Goal: Task Accomplishment & Management: Use online tool/utility

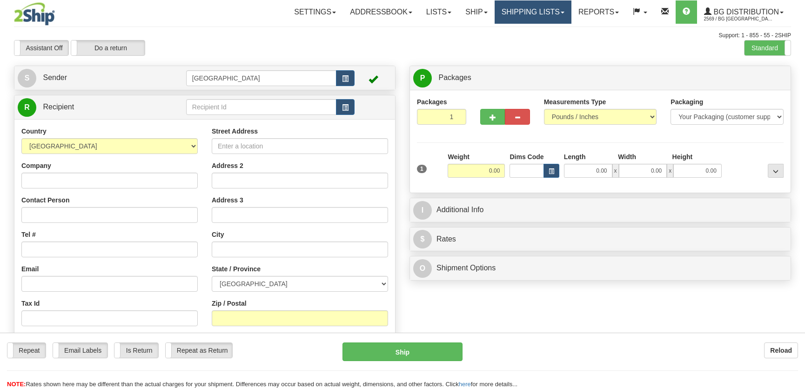
click at [551, 13] on link "Shipping lists" at bounding box center [532, 11] width 77 height 23
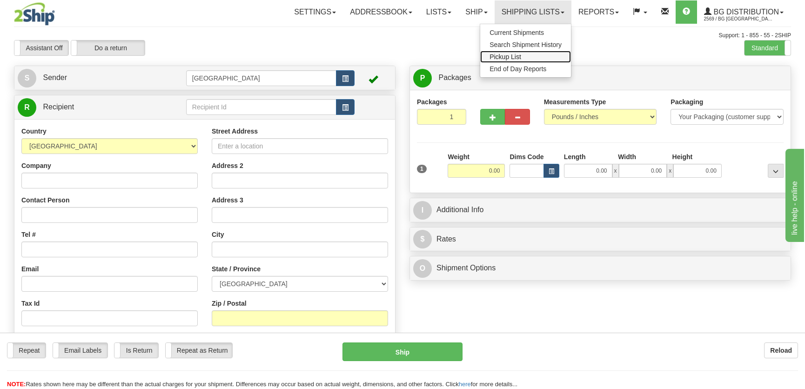
click at [511, 56] on span "Pickup List" at bounding box center [505, 56] width 32 height 7
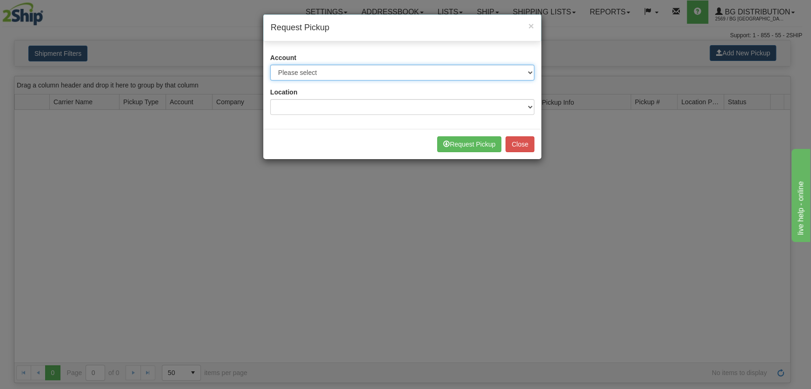
click at [420, 80] on select "Please select 2Ship Today - XXXXX Day & Ross - 009426 (Day & Ross BGD) FmLogiqu…" at bounding box center [402, 73] width 264 height 16
select select "8"
click at [270, 65] on select "Please select 2Ship Today - XXXXX Day & Ross - 009426 (Day & Ross BGD) FmLogiqu…" at bounding box center [402, 73] width 264 height 16
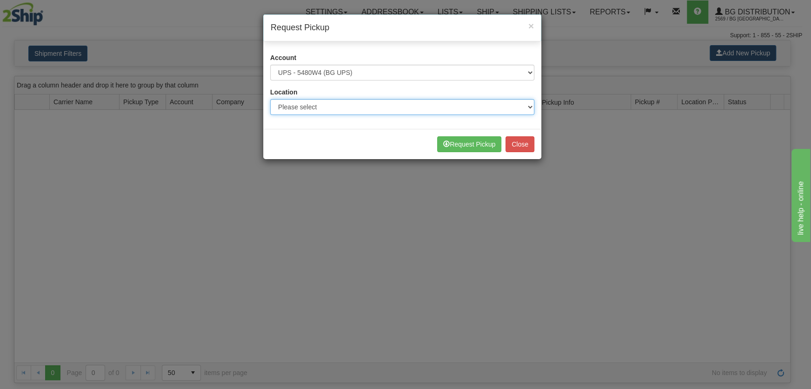
click at [388, 101] on select "Please select BG STB (LE BON) Burnaby Montreal Ottawa K1B 3W7 Quebec City Toron…" at bounding box center [402, 107] width 264 height 16
select select "5897"
click at [270, 99] on select "Please select BG STB (LE BON) Burnaby Montreal Ottawa K1B 3W7 Quebec City Toron…" at bounding box center [402, 107] width 264 height 16
click at [474, 135] on div "Request Pickup Close" at bounding box center [402, 144] width 278 height 30
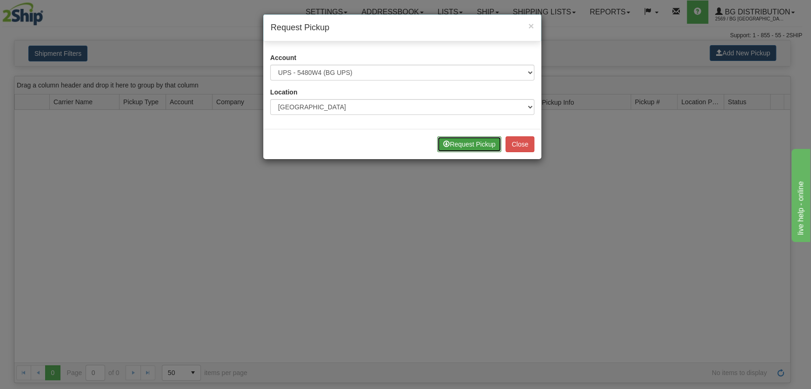
click at [471, 141] on button "Request Pickup" at bounding box center [469, 144] width 64 height 16
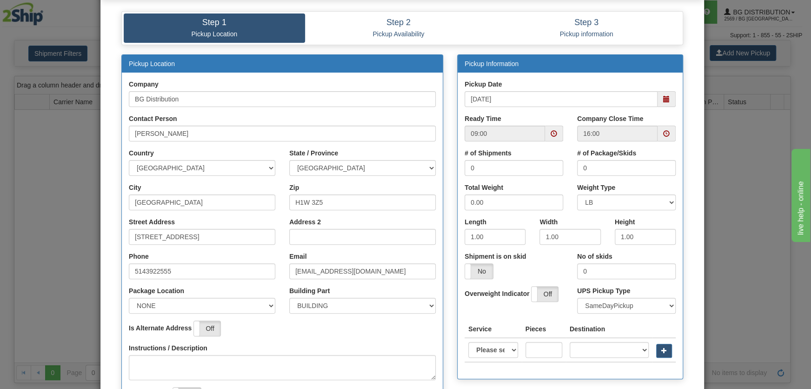
scroll to position [84, 0]
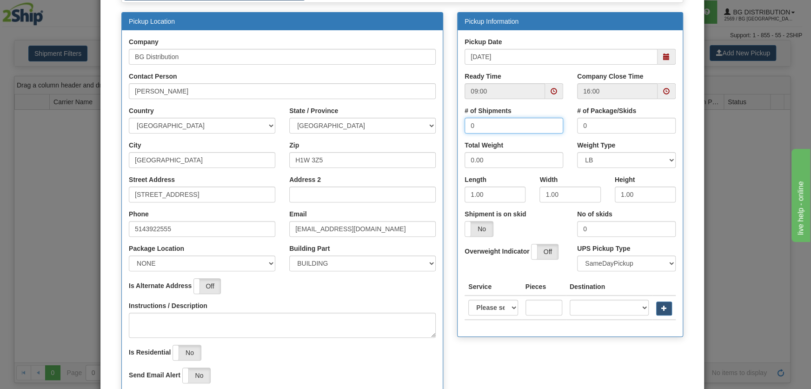
drag, startPoint x: 483, startPoint y: 123, endPoint x: 412, endPoint y: 129, distance: 70.9
click at [412, 128] on div "Pickup Location Company BG Distribution Contact Person Alan Tan Country AFGHANI…" at bounding box center [402, 209] width 576 height 395
type input "1"
drag, startPoint x: 613, startPoint y: 124, endPoint x: 558, endPoint y: 129, distance: 55.1
click at [558, 129] on div "# of Shipments 1 # of Package/Skids 0" at bounding box center [570, 123] width 225 height 34
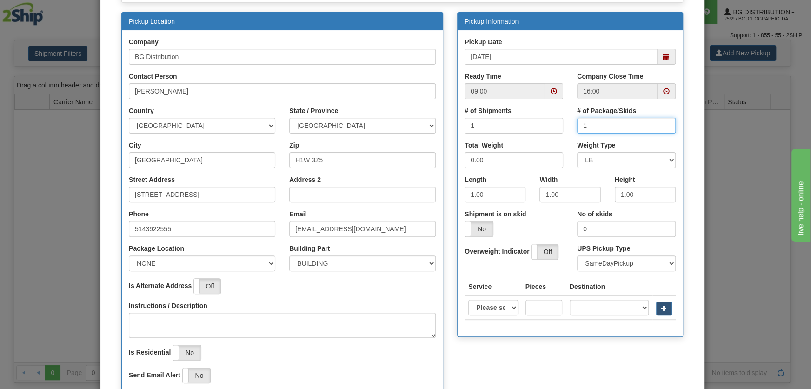
type input "1"
drag, startPoint x: 530, startPoint y: 167, endPoint x: 456, endPoint y: 164, distance: 74.0
click at [458, 164] on div "Total Weight 0.00" at bounding box center [514, 157] width 113 height 34
click at [474, 161] on input "0.00" at bounding box center [514, 160] width 99 height 16
drag, startPoint x: 492, startPoint y: 160, endPoint x: 439, endPoint y: 160, distance: 53.0
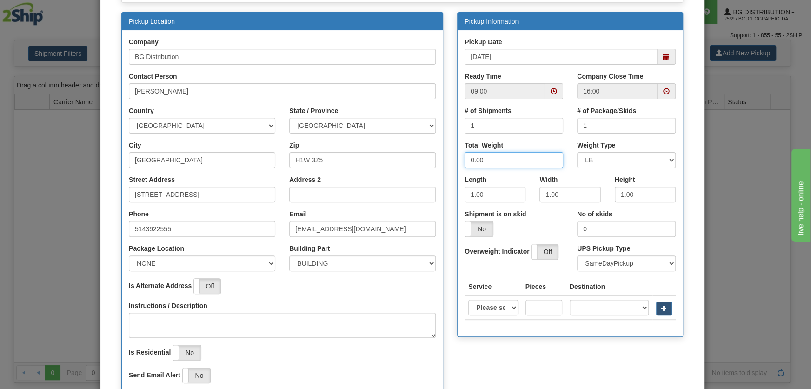
click at [439, 161] on div "Pickup Location Company BG Distribution Contact Person Alan Tan Country AFGHANI…" at bounding box center [402, 209] width 576 height 395
type input "35"
click at [525, 214] on div "Shipment is on skid Yes No" at bounding box center [514, 222] width 99 height 27
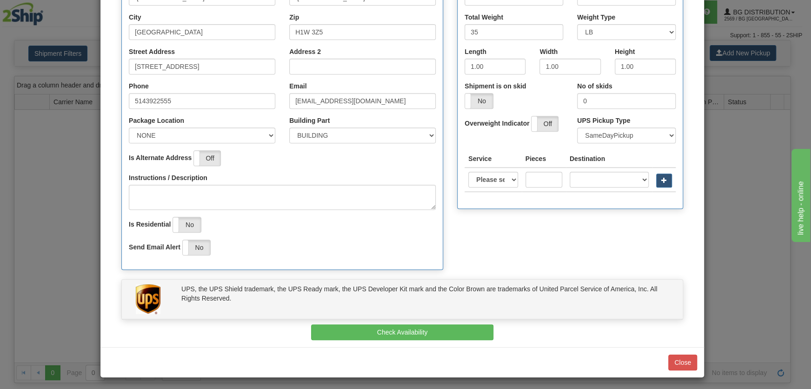
scroll to position [214, 0]
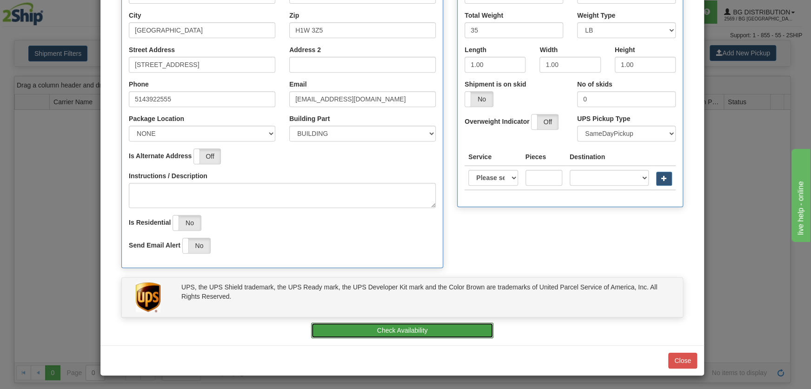
click at [432, 326] on button "Check Availability" at bounding box center [402, 330] width 183 height 16
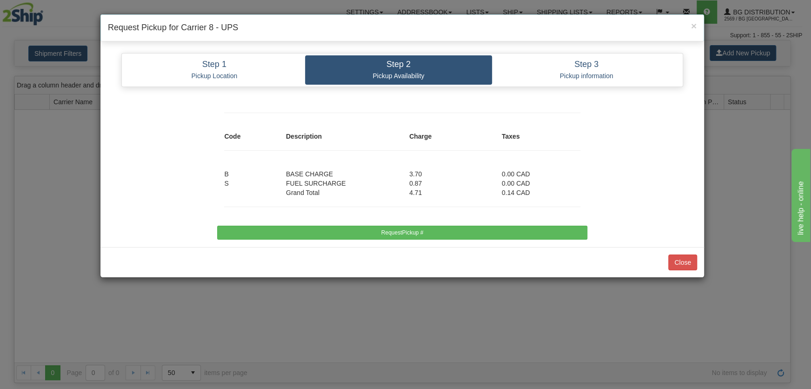
scroll to position [0, 0]
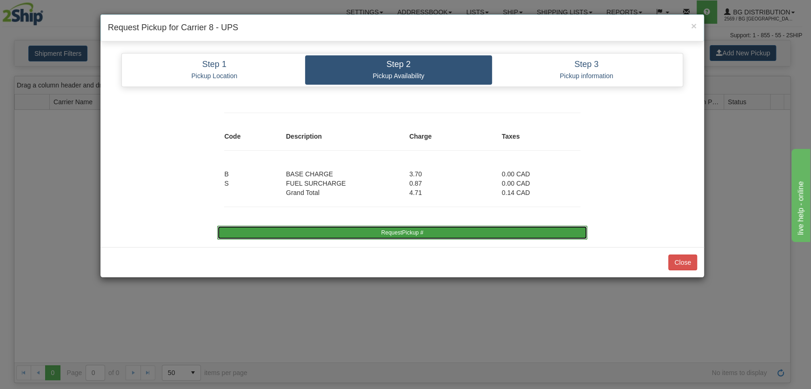
click at [412, 231] on button "RequestPickup #" at bounding box center [402, 233] width 370 height 14
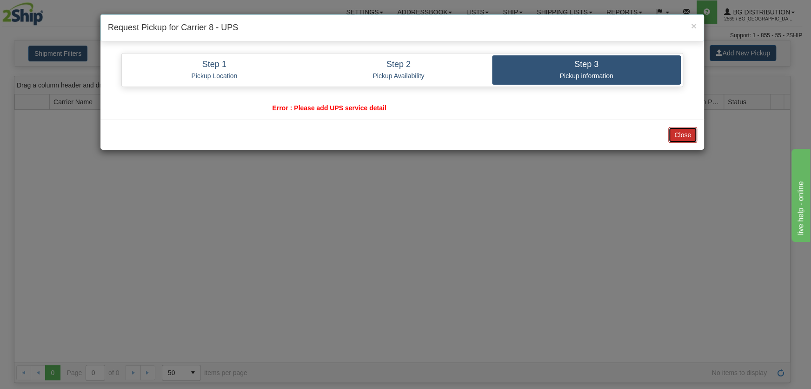
click at [678, 136] on button "Close" at bounding box center [682, 135] width 29 height 16
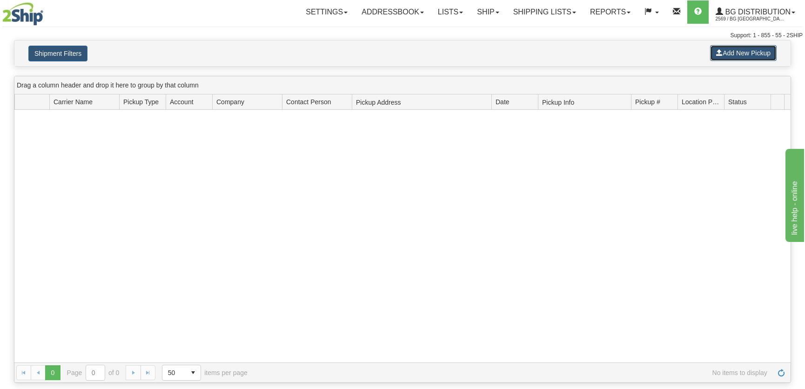
click at [728, 60] on button "Add New Pickup" at bounding box center [743, 53] width 67 height 16
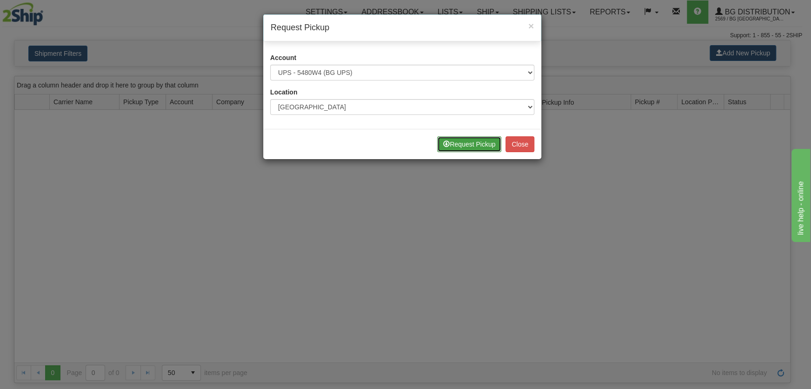
click at [466, 148] on button "Request Pickup" at bounding box center [469, 144] width 64 height 16
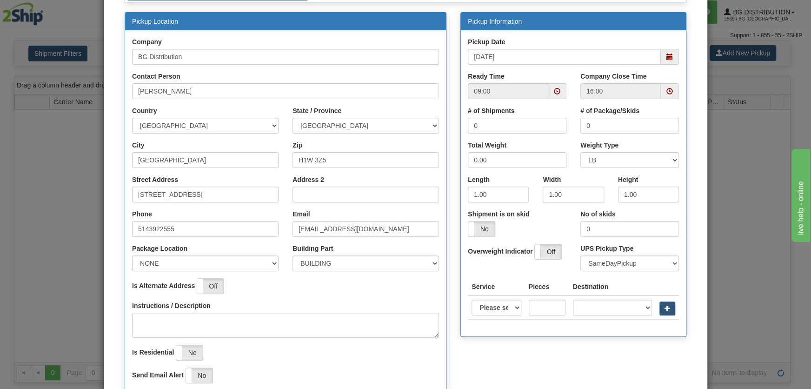
scroll to position [127, 0]
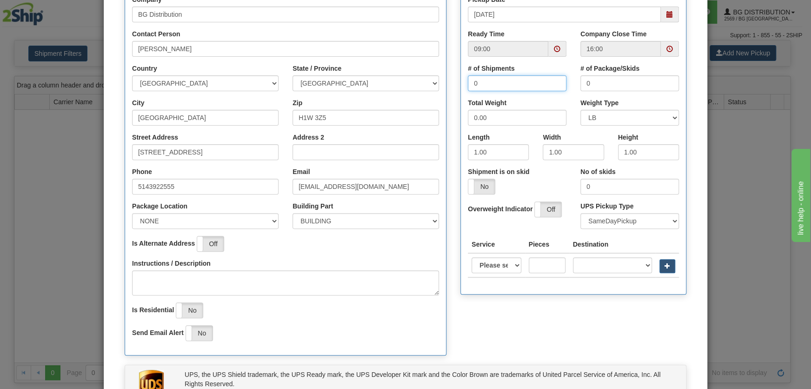
click at [515, 79] on input "0" at bounding box center [517, 83] width 99 height 16
type input "1"
click at [601, 80] on input "0" at bounding box center [629, 83] width 99 height 16
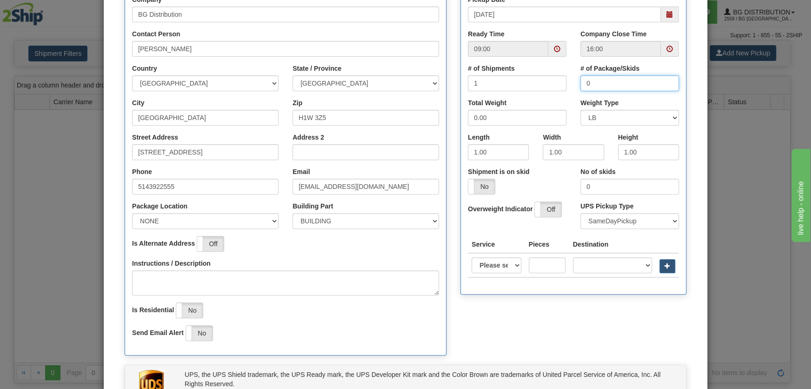
click at [601, 80] on input "0" at bounding box center [629, 83] width 99 height 16
type input "1"
type input "35"
click at [653, 223] on select "SameDayPickup FutureDayPickup SpecificDayPickup" at bounding box center [629, 221] width 99 height 16
click at [580, 213] on select "SameDayPickup FutureDayPickup SpecificDayPickup" at bounding box center [629, 221] width 99 height 16
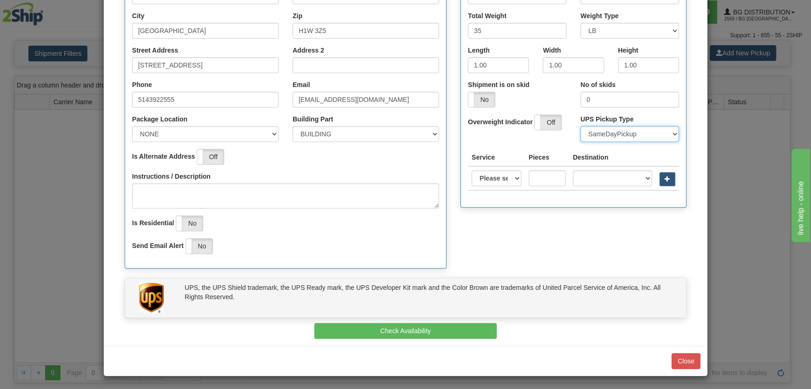
scroll to position [214, 0]
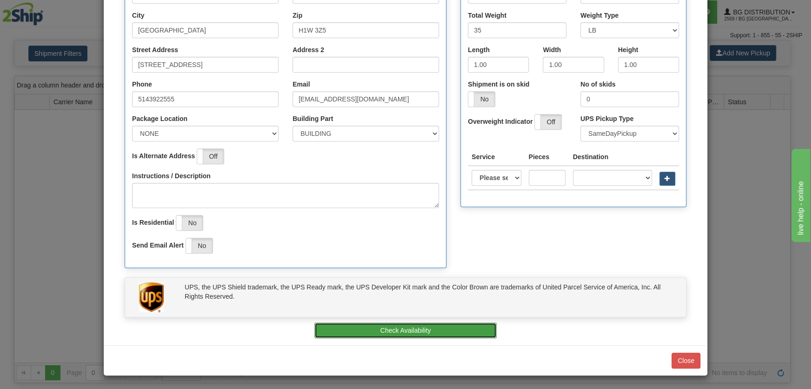
click at [411, 329] on button "Check Availability" at bounding box center [405, 330] width 183 height 16
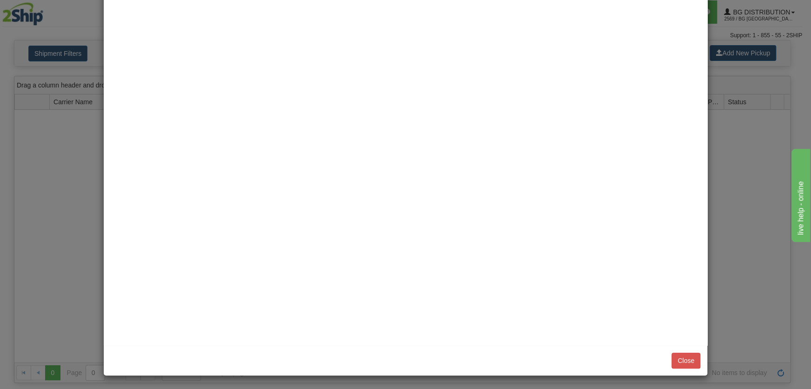
scroll to position [0, 0]
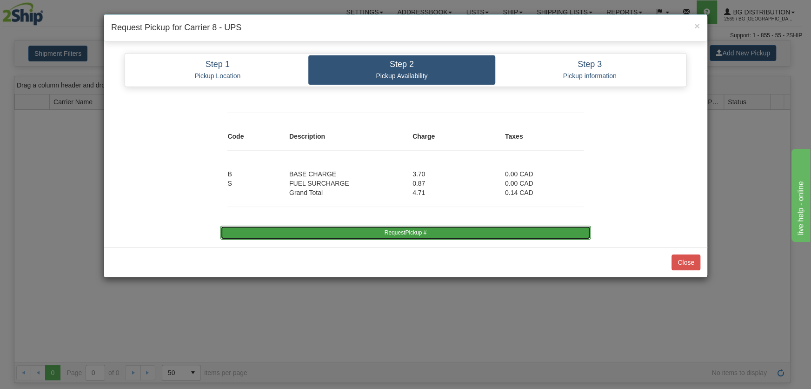
click at [400, 227] on button "RequestPickup #" at bounding box center [405, 233] width 370 height 14
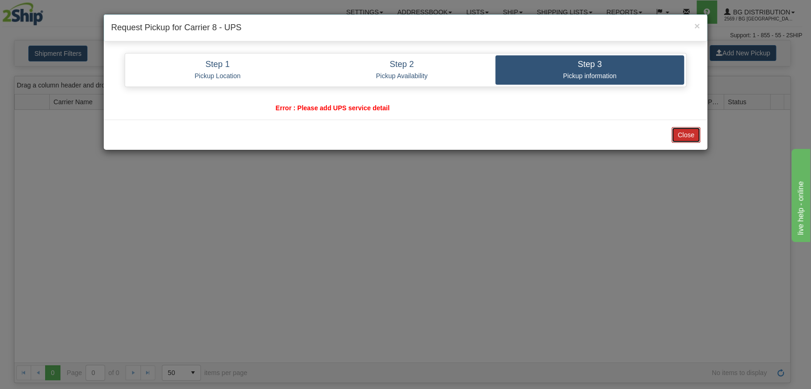
click at [691, 136] on button "Close" at bounding box center [686, 135] width 29 height 16
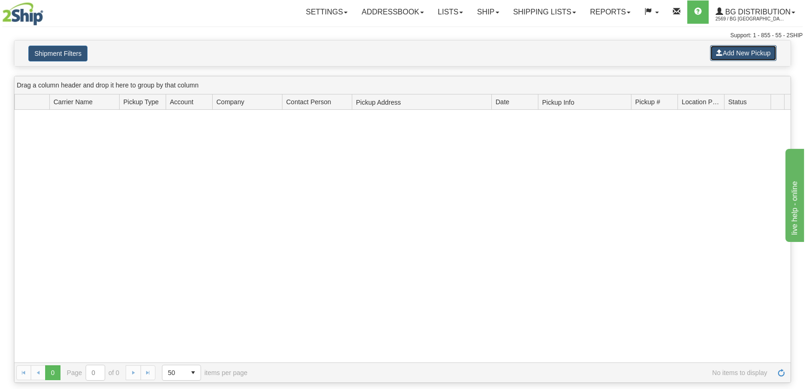
click at [729, 51] on button "Add New Pickup" at bounding box center [743, 53] width 67 height 16
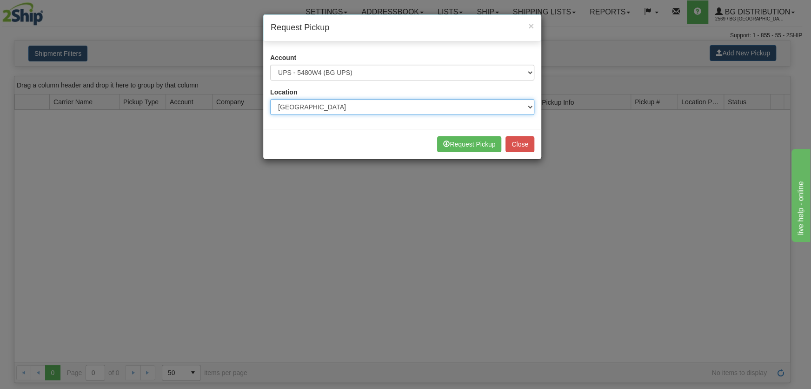
drag, startPoint x: 335, startPoint y: 113, endPoint x: 335, endPoint y: 107, distance: 6.0
click at [335, 113] on select "Please select BG STB (LE BON) Burnaby Montreal Ottawa K1B 3W7 Quebec City Toron…" at bounding box center [402, 107] width 264 height 16
drag, startPoint x: 336, startPoint y: 107, endPoint x: 340, endPoint y: 98, distance: 9.2
click at [336, 107] on select "Please select BG STB (LE BON) Burnaby Montreal Ottawa K1B 3W7 Quebec City Toron…" at bounding box center [402, 107] width 264 height 16
click at [348, 81] on div "Account Please select 2Ship Today - XXXXX Day & Ross - 009426 (Day & Ross BGD) …" at bounding box center [402, 87] width 278 height 83
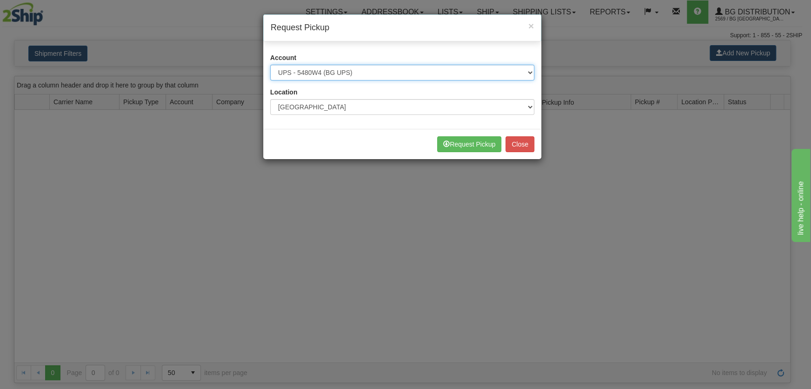
click at [353, 73] on select "Please select 2Ship Today - XXXXX Day & Ross - 009426 (Day & Ross BGD) FmLogiqu…" at bounding box center [402, 73] width 264 height 16
click at [343, 92] on div "Location Please select BG STB (LE BON) Burnaby Montreal Ottawa K1B 3W7 Quebec C…" at bounding box center [402, 100] width 264 height 27
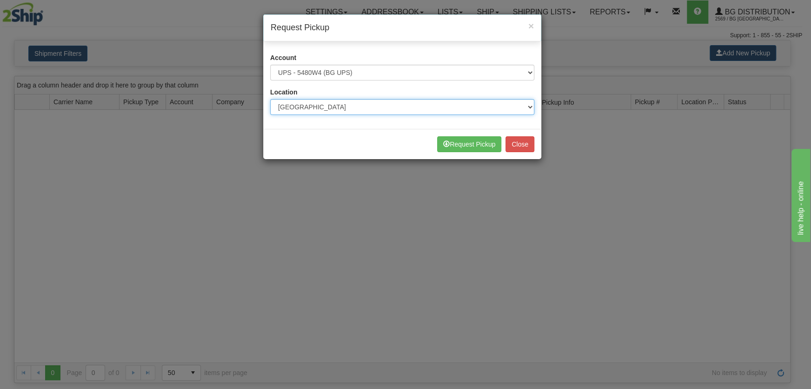
click at [342, 102] on select "Please select BG STB (LE BON) Burnaby Montreal Ottawa K1B 3W7 Quebec City Toron…" at bounding box center [402, 107] width 264 height 16
click at [270, 99] on select "Please select BG STB (LE BON) Burnaby Montreal Ottawa K1B 3W7 Quebec City Toron…" at bounding box center [402, 107] width 264 height 16
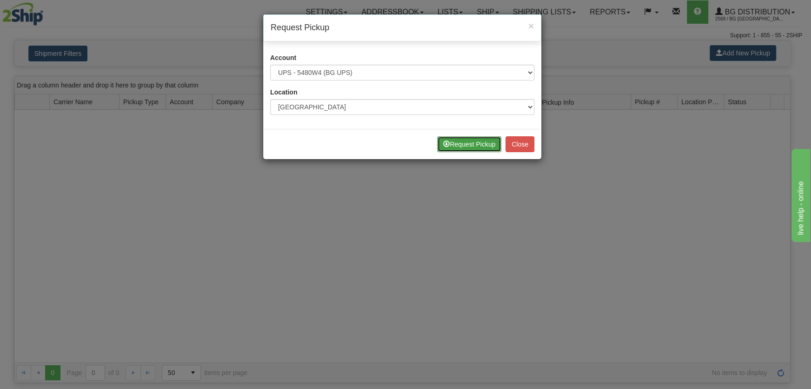
click at [453, 147] on button "Request Pickup" at bounding box center [469, 144] width 64 height 16
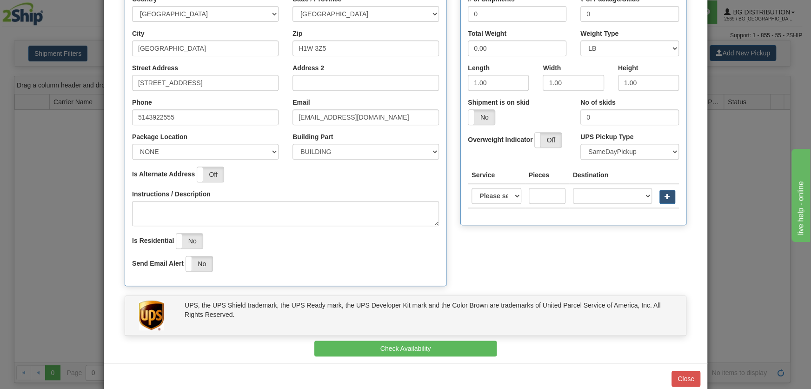
scroll to position [211, 0]
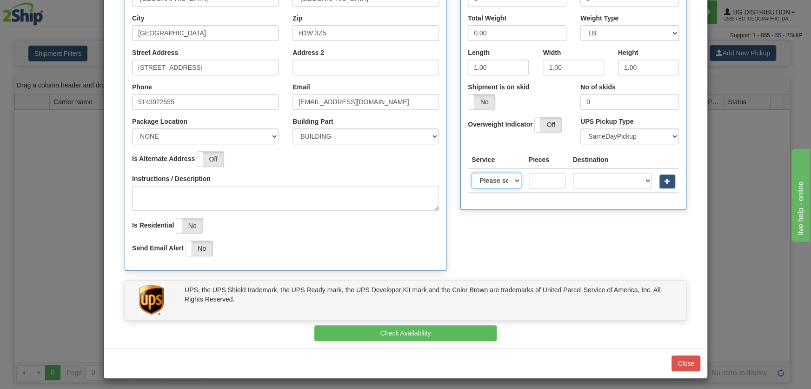
click at [492, 178] on select "Please select Access point economy Access point standard Express saver Access p…" at bounding box center [496, 181] width 49 height 16
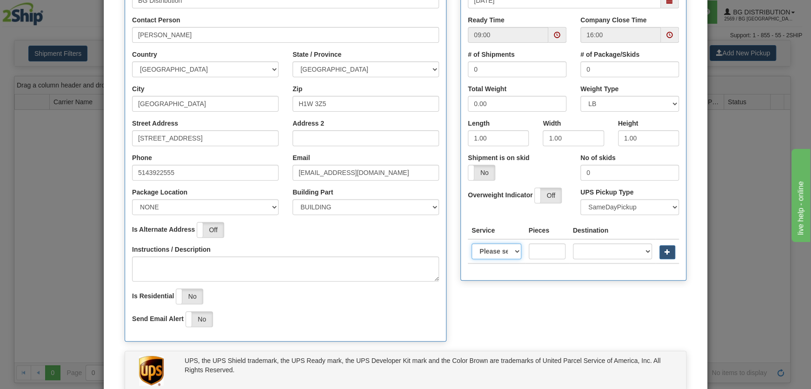
scroll to position [84, 0]
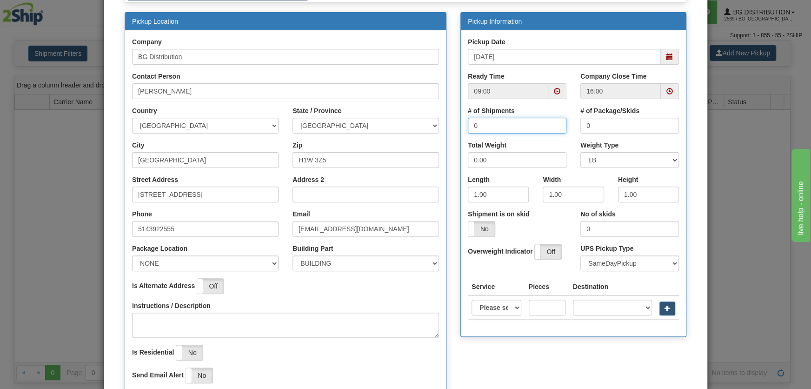
drag, startPoint x: 476, startPoint y: 123, endPoint x: 443, endPoint y: 123, distance: 33.0
click at [443, 123] on div "Pickup Location Company BG Distribution Contact Person Alan Tan Country AFGHANI…" at bounding box center [406, 209] width 576 height 395
type input "1"
click at [596, 129] on input "0" at bounding box center [629, 126] width 99 height 16
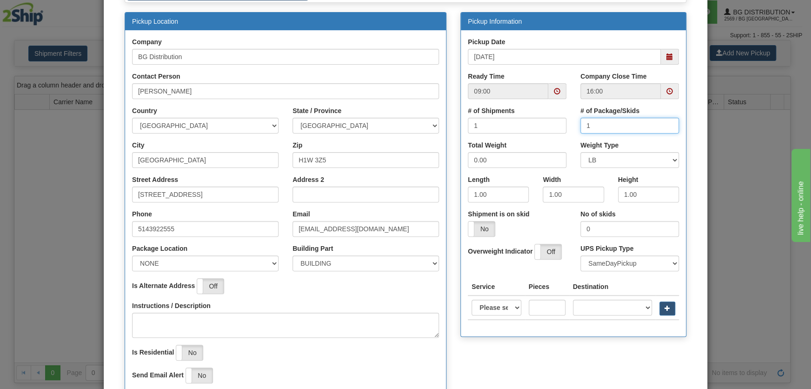
type input "1"
click at [526, 152] on input "0.00" at bounding box center [517, 160] width 99 height 16
type input "35"
click at [500, 307] on select "Please select Access point economy Access point standard Express saver Access p…" at bounding box center [496, 308] width 49 height 16
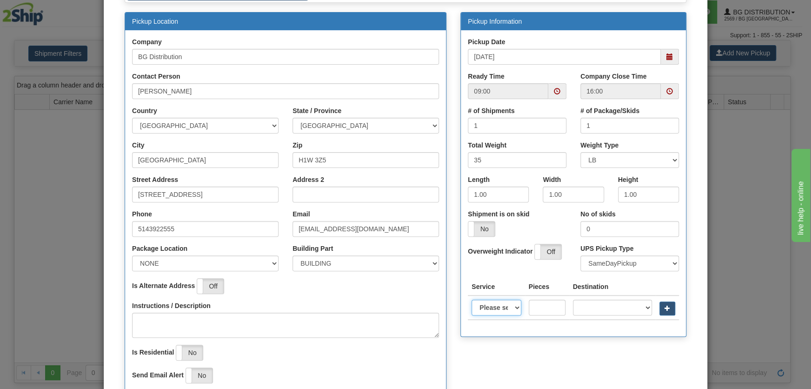
select select "11"
click at [472, 300] on select "Please select Access point economy Access point standard Express saver Access p…" at bounding box center [496, 308] width 49 height 16
click at [505, 302] on select "Please select Access point economy Access point standard Express saver Access p…" at bounding box center [496, 308] width 49 height 16
click at [472, 300] on select "Please select Access point economy Access point standard Express saver Access p…" at bounding box center [496, 308] width 49 height 16
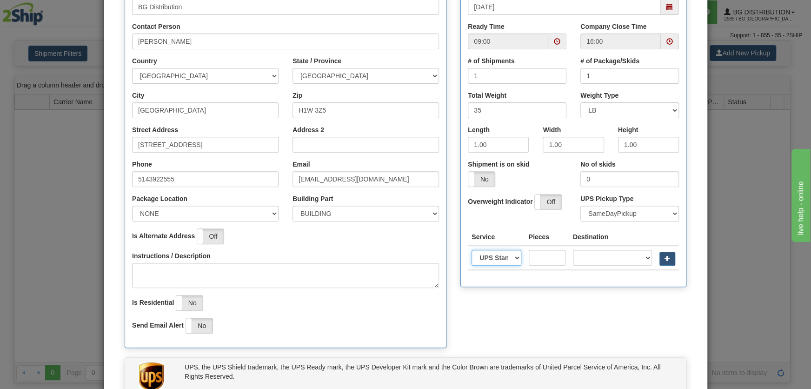
scroll to position [214, 0]
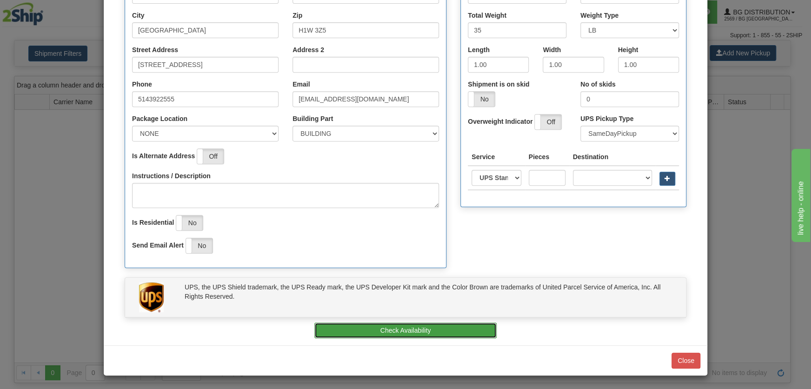
click at [394, 330] on button "Check Availability" at bounding box center [405, 330] width 183 height 16
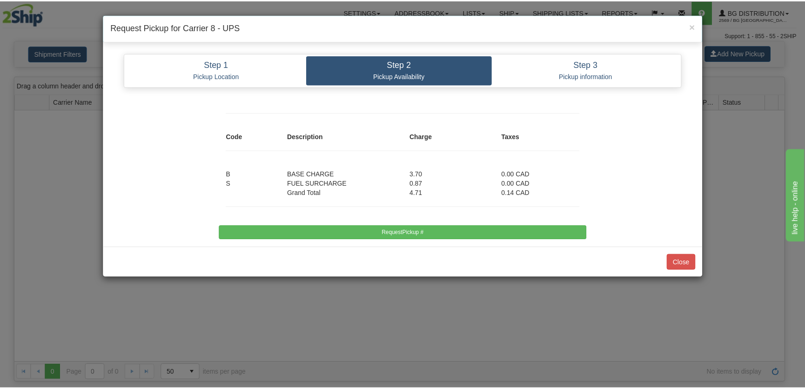
scroll to position [0, 0]
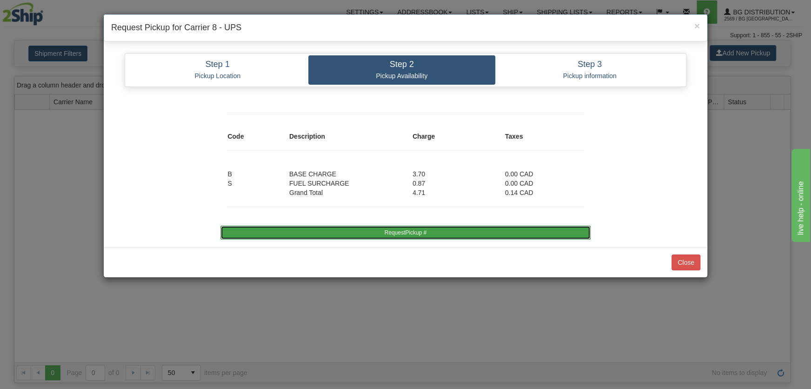
click at [400, 232] on button "RequestPickup #" at bounding box center [405, 233] width 370 height 14
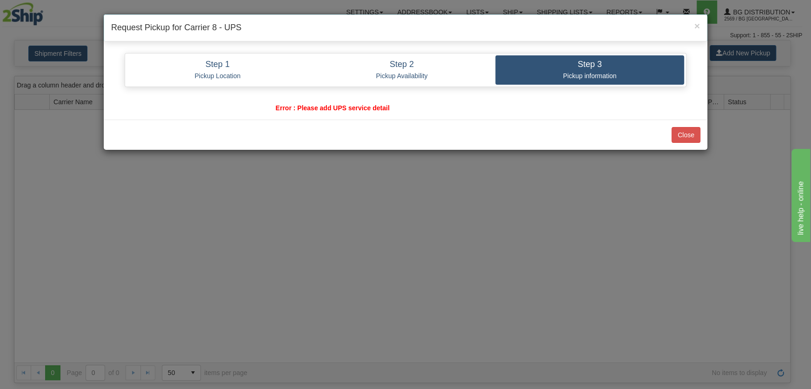
click at [669, 123] on div "Close" at bounding box center [406, 135] width 604 height 30
click at [730, 149] on div "× Request Pickup for Carrier 8 - UPS Step 1 Pickup Location Step 2 Pickup Avail…" at bounding box center [405, 194] width 811 height 389
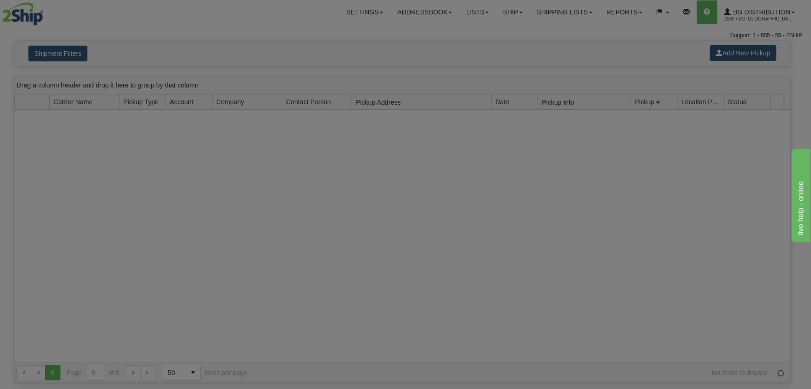
click at [661, 130] on div at bounding box center [405, 194] width 811 height 389
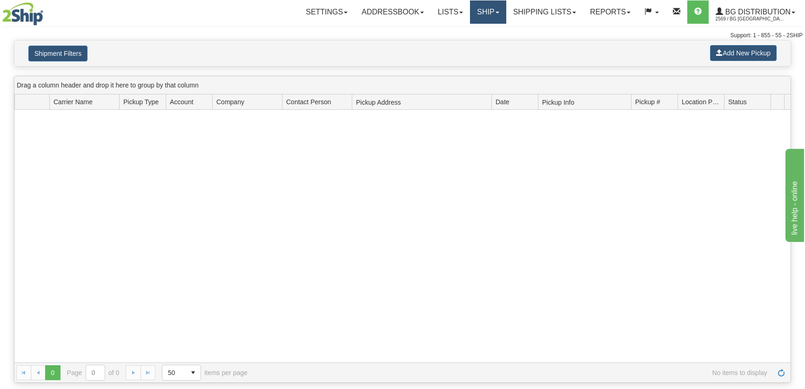
click at [477, 11] on link "Ship" at bounding box center [488, 11] width 36 height 23
click at [473, 30] on span "Ship Screen" at bounding box center [458, 32] width 35 height 7
